Goal: Navigation & Orientation: Go to known website

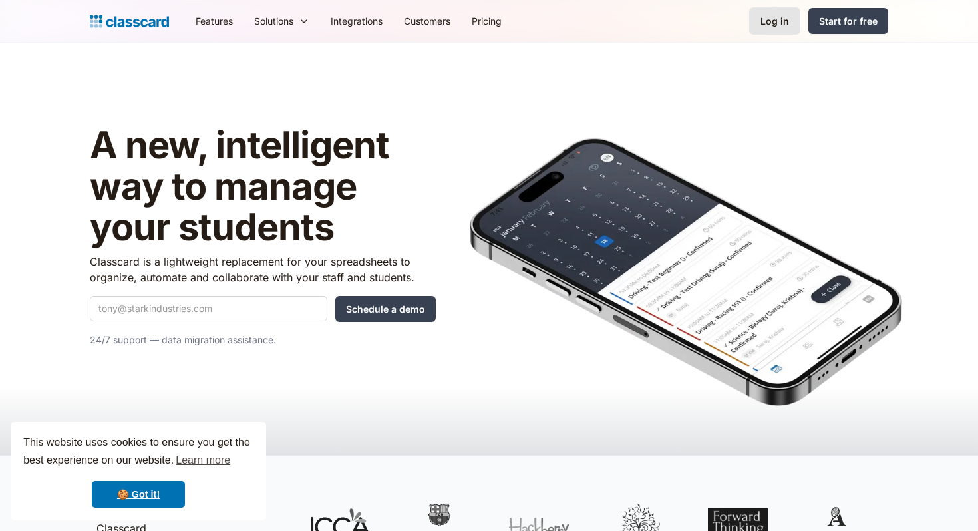
click at [788, 20] on div "Log in" at bounding box center [775, 21] width 29 height 14
click at [771, 7] on link "Log in" at bounding box center [774, 20] width 51 height 27
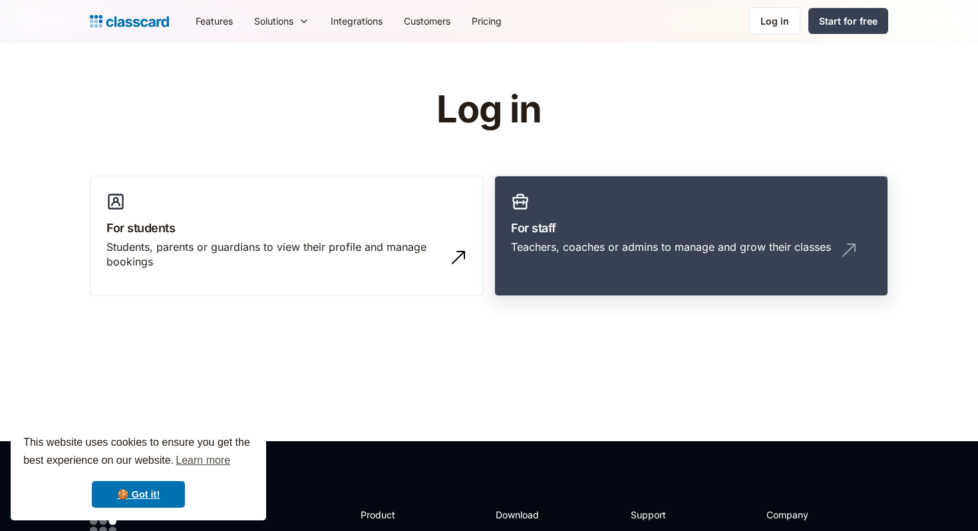
click at [579, 211] on link "For staff Teachers, coaches or admins to manage and grow their classes" at bounding box center [691, 236] width 394 height 121
